Goal: Information Seeking & Learning: Understand process/instructions

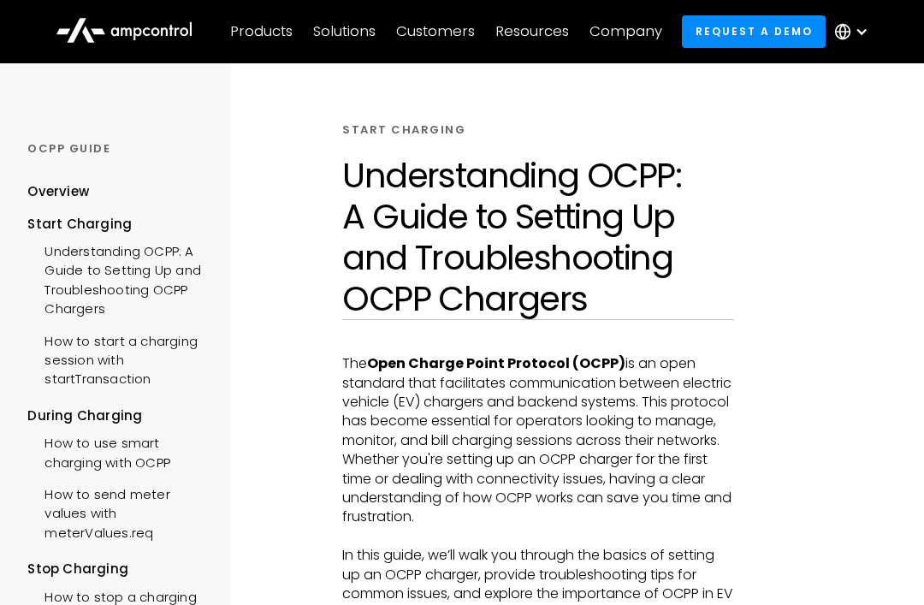
scroll to position [29, 0]
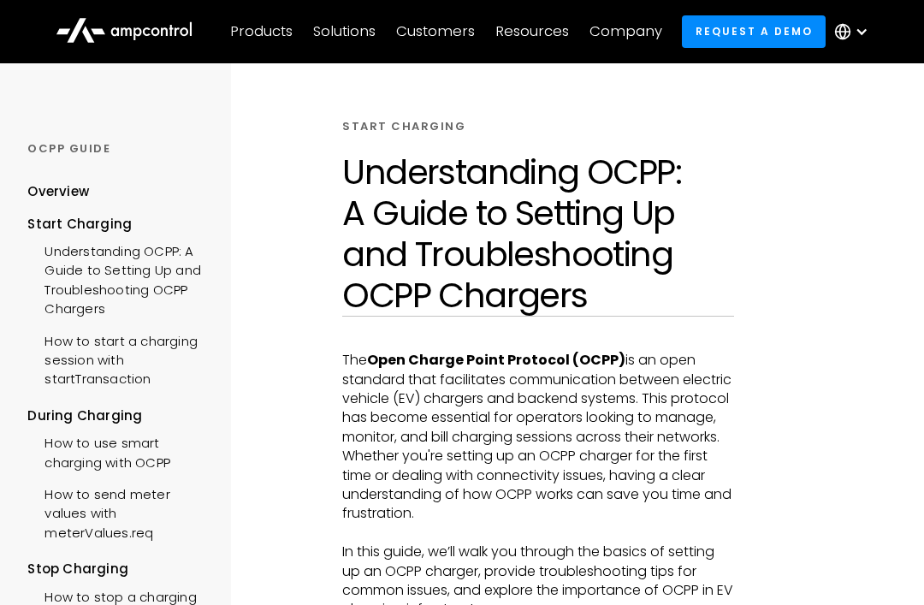
click at [142, 343] on div "How to start a charging session with startTransaction" at bounding box center [119, 358] width 185 height 70
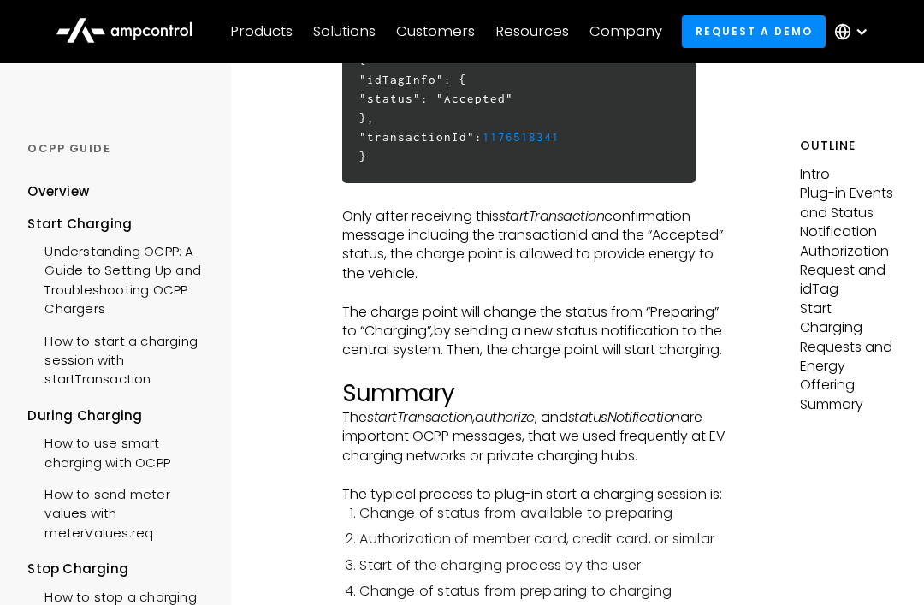
scroll to position [5012, 0]
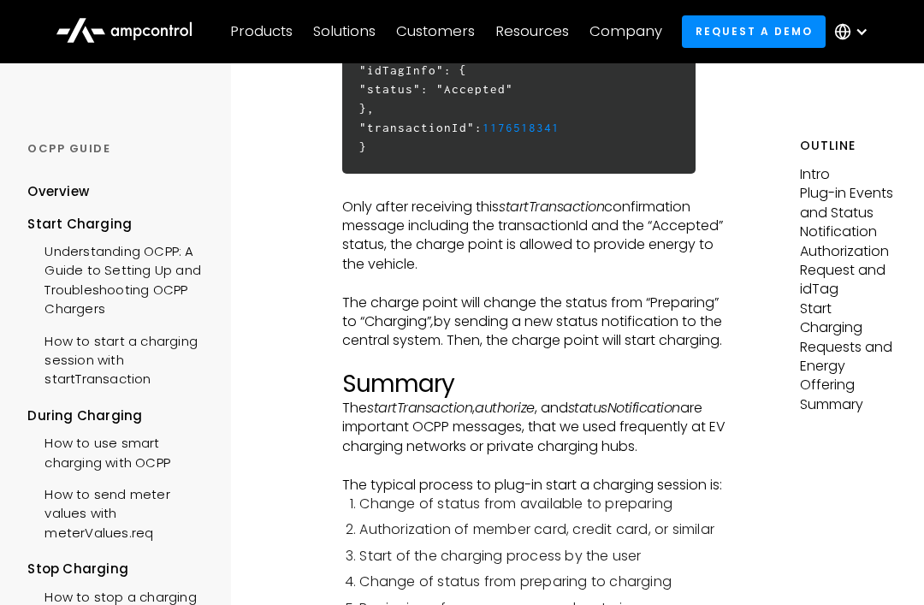
click at [855, 209] on p "Plug-in Events and Status Notification" at bounding box center [848, 212] width 97 height 57
click at [844, 219] on p "Plug-in Events and Status Notification" at bounding box center [848, 212] width 97 height 57
click at [855, 211] on p "Plug-in Events and Status Notification" at bounding box center [848, 212] width 97 height 57
click at [850, 219] on p "Plug-in Events and Status Notification" at bounding box center [848, 212] width 97 height 57
click at [848, 190] on p "Plug-in Events and Status Notification" at bounding box center [848, 212] width 97 height 57
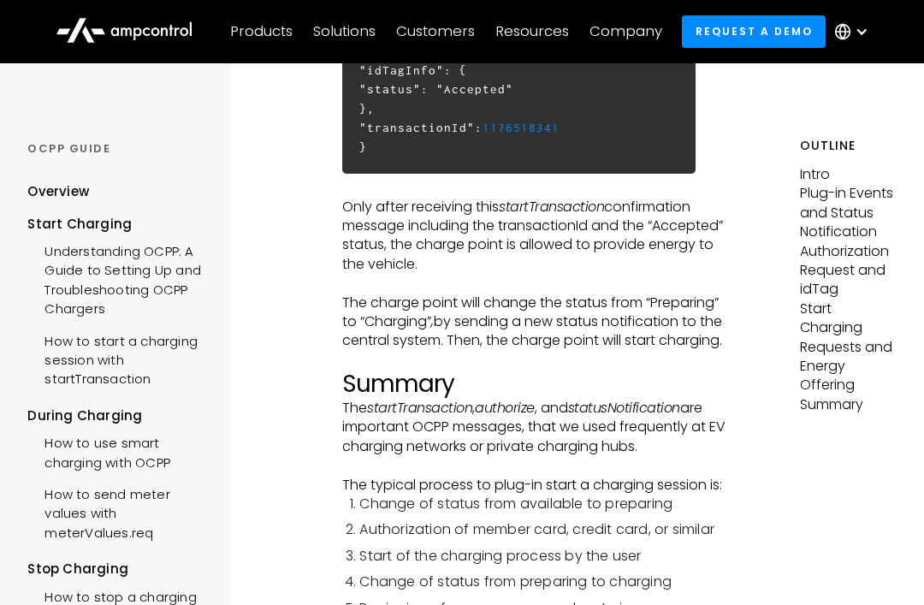
click at [807, 174] on p "Intro" at bounding box center [848, 174] width 97 height 19
click at [819, 208] on p "Plug-in Events and Status Notification" at bounding box center [848, 212] width 97 height 57
click at [830, 251] on p "Authorization Request and idTag" at bounding box center [848, 270] width 97 height 57
